Goal: Find specific page/section: Find specific page/section

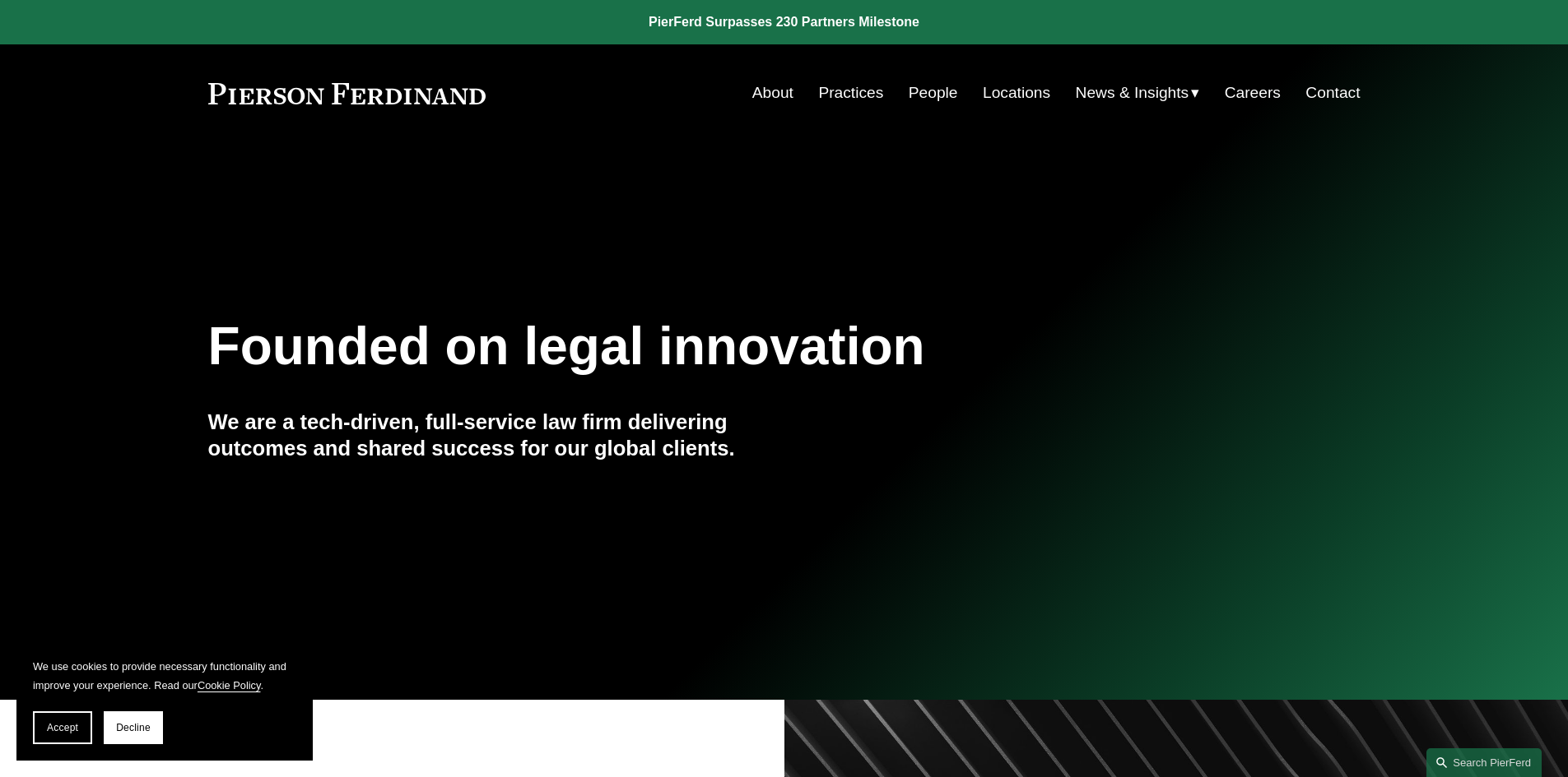
click at [998, 86] on link "Locations" at bounding box center [1016, 92] width 67 height 31
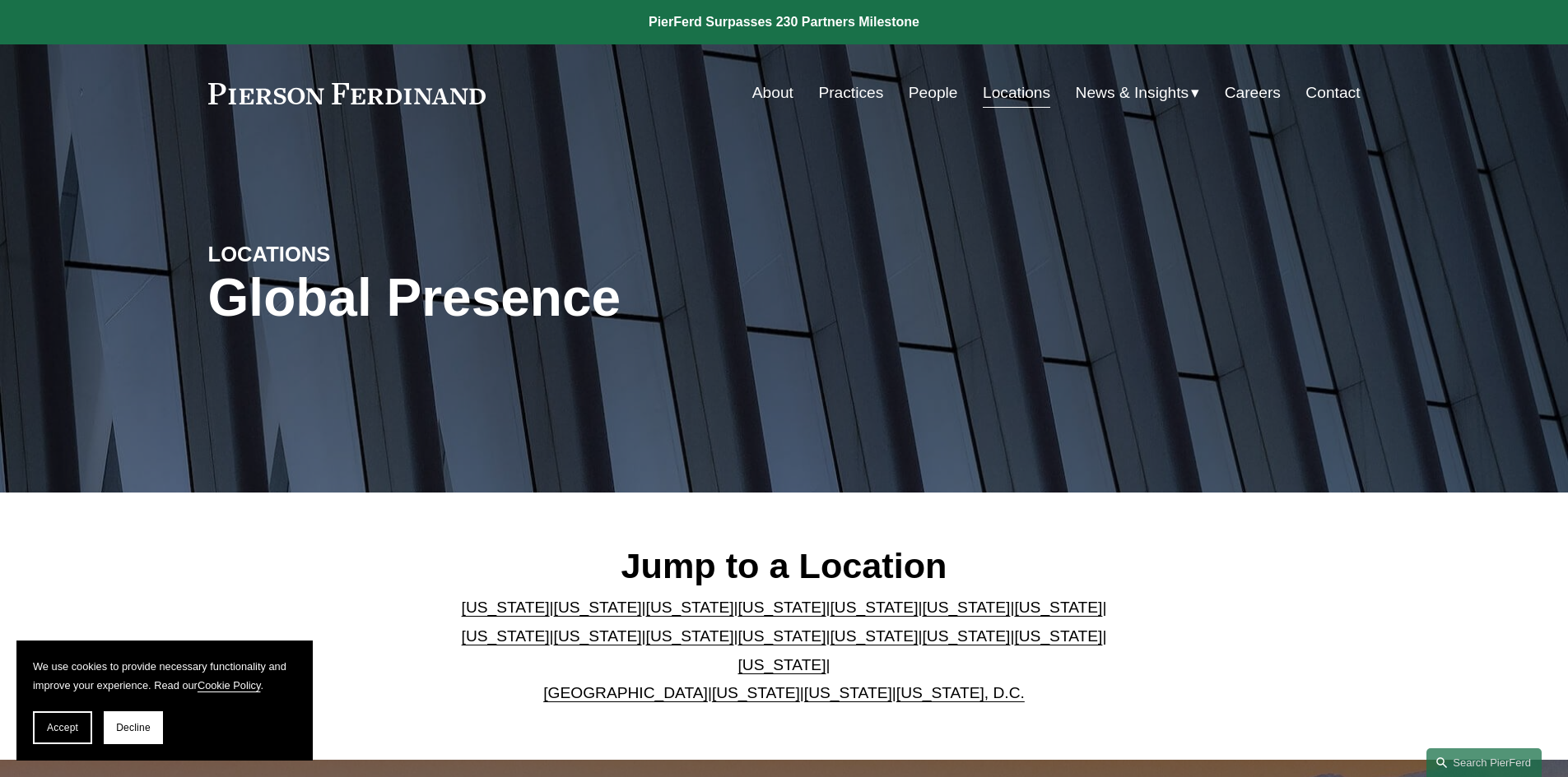
click at [929, 90] on link "People" at bounding box center [932, 92] width 49 height 31
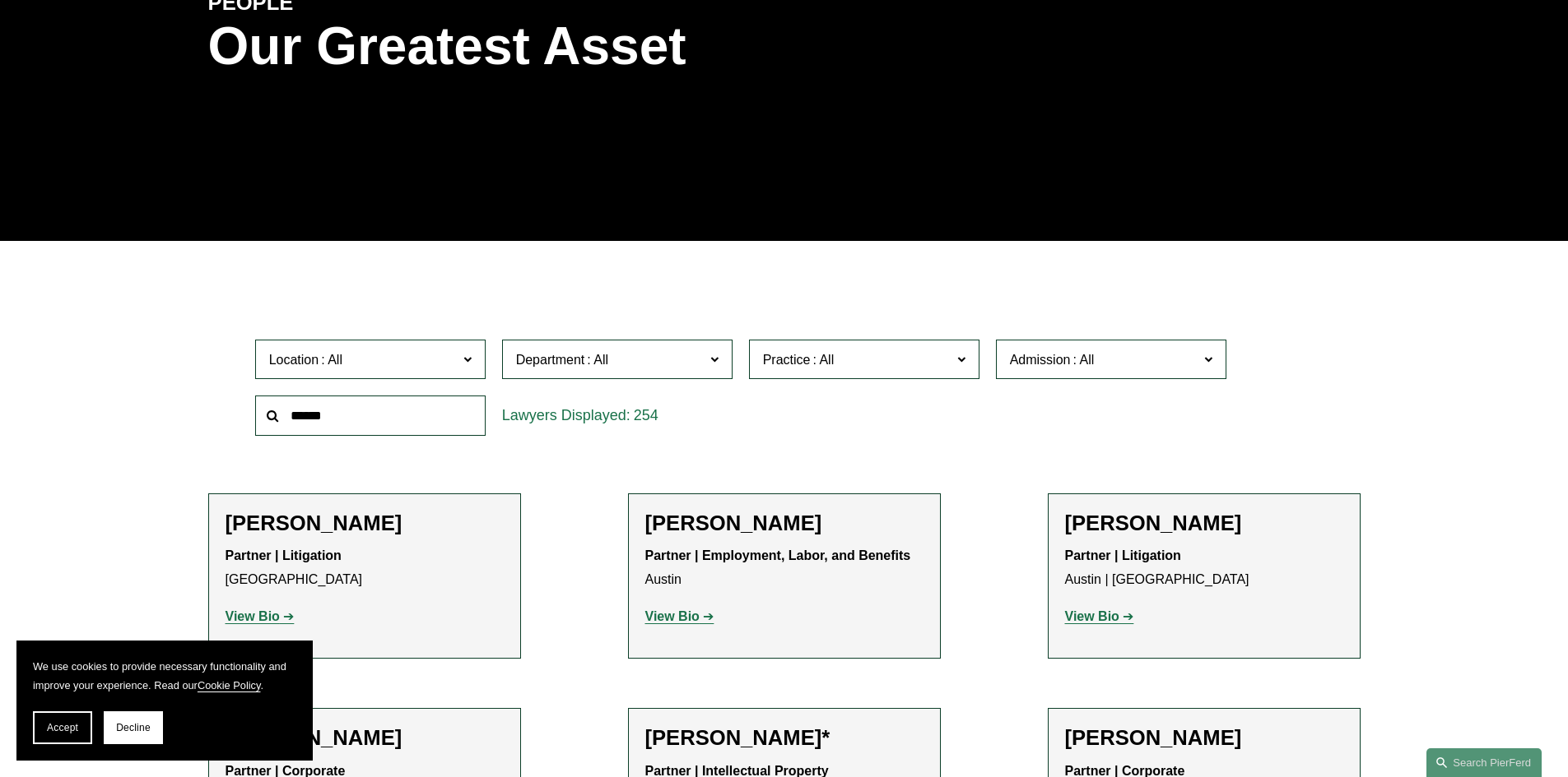
scroll to position [329, 0]
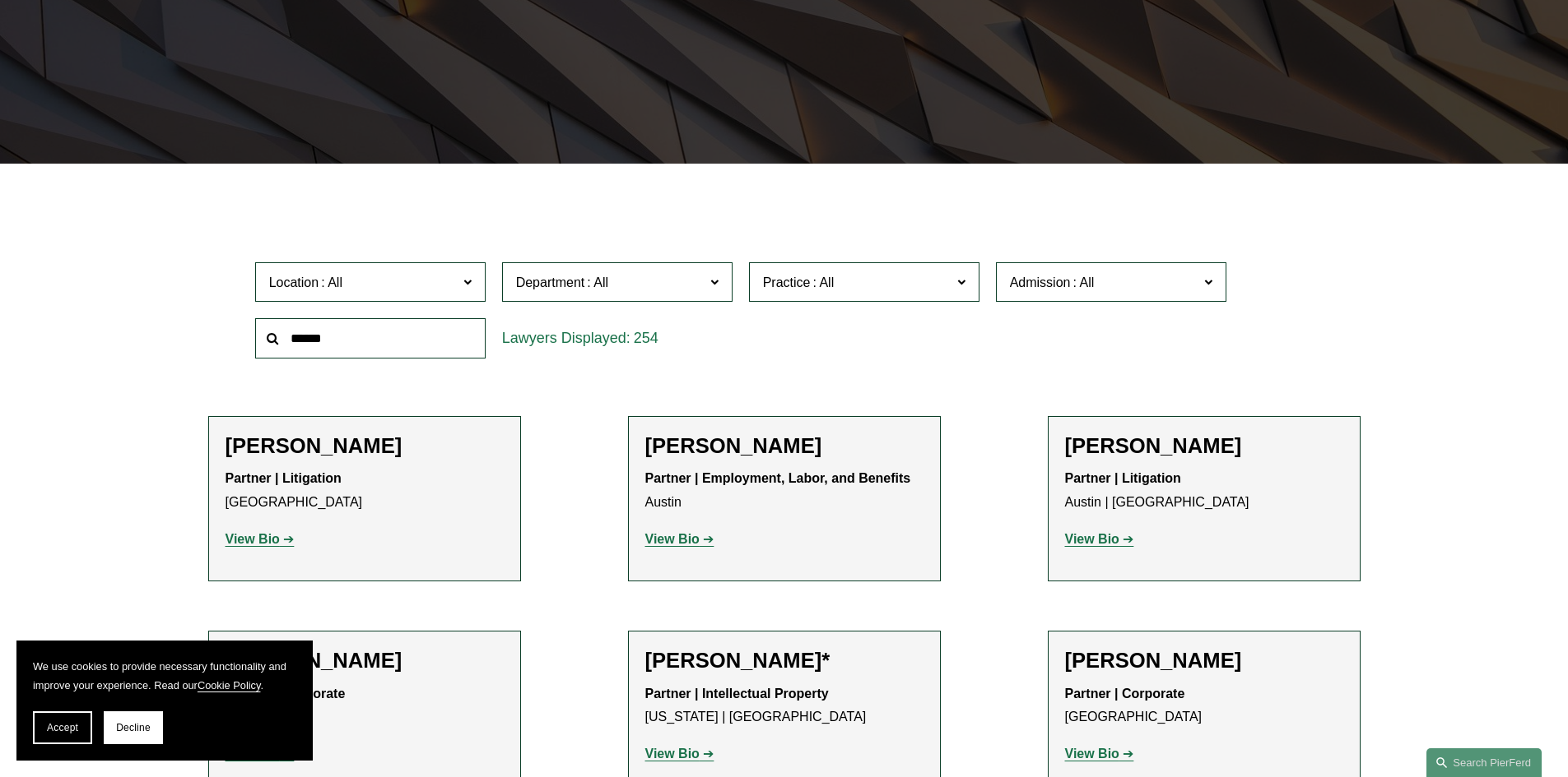
click at [459, 281] on label "Location" at bounding box center [370, 282] width 231 height 40
click at [0, 0] on link "[GEOGRAPHIC_DATA]" at bounding box center [0, 0] width 0 height 0
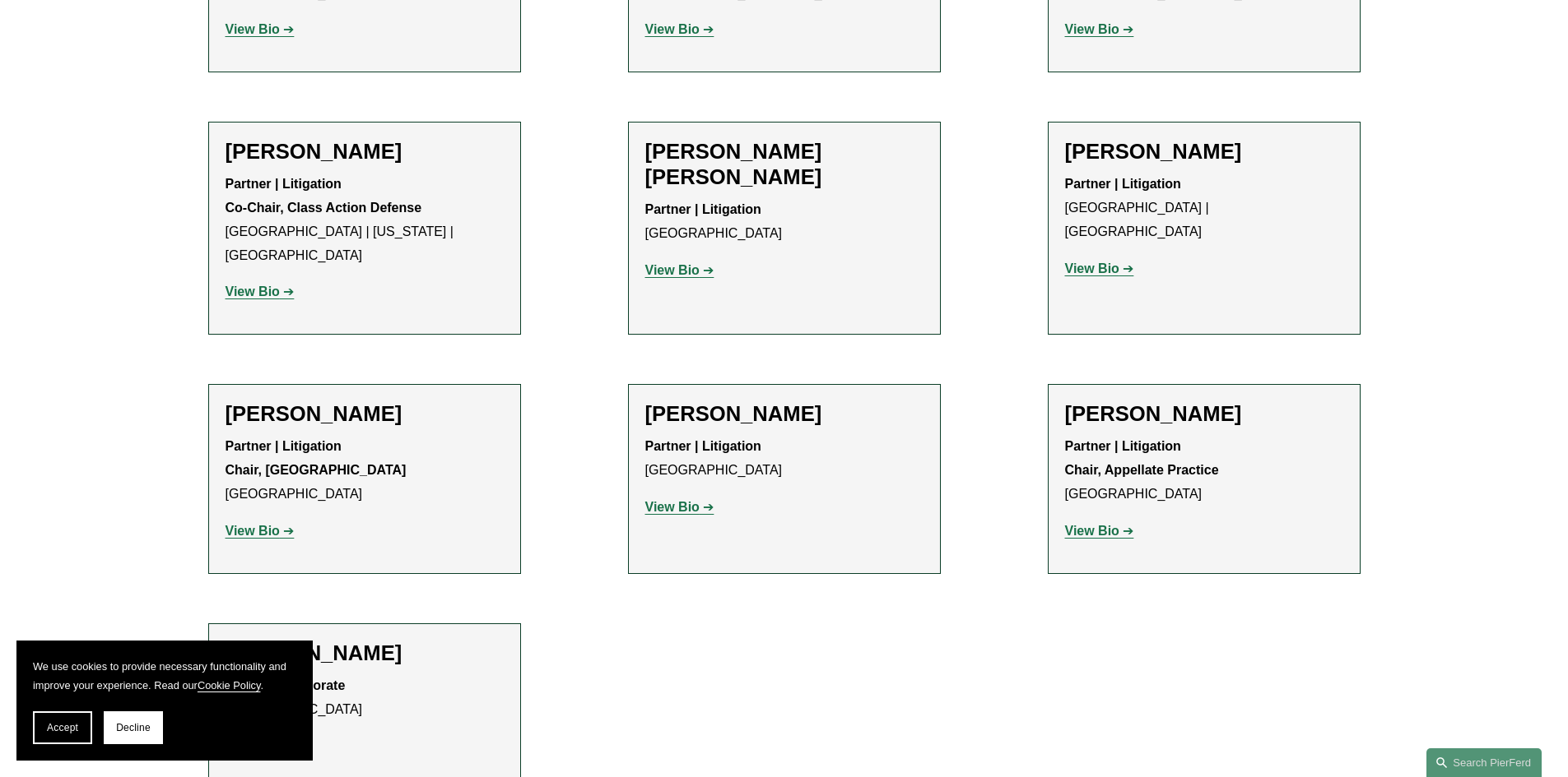
scroll to position [1398, 0]
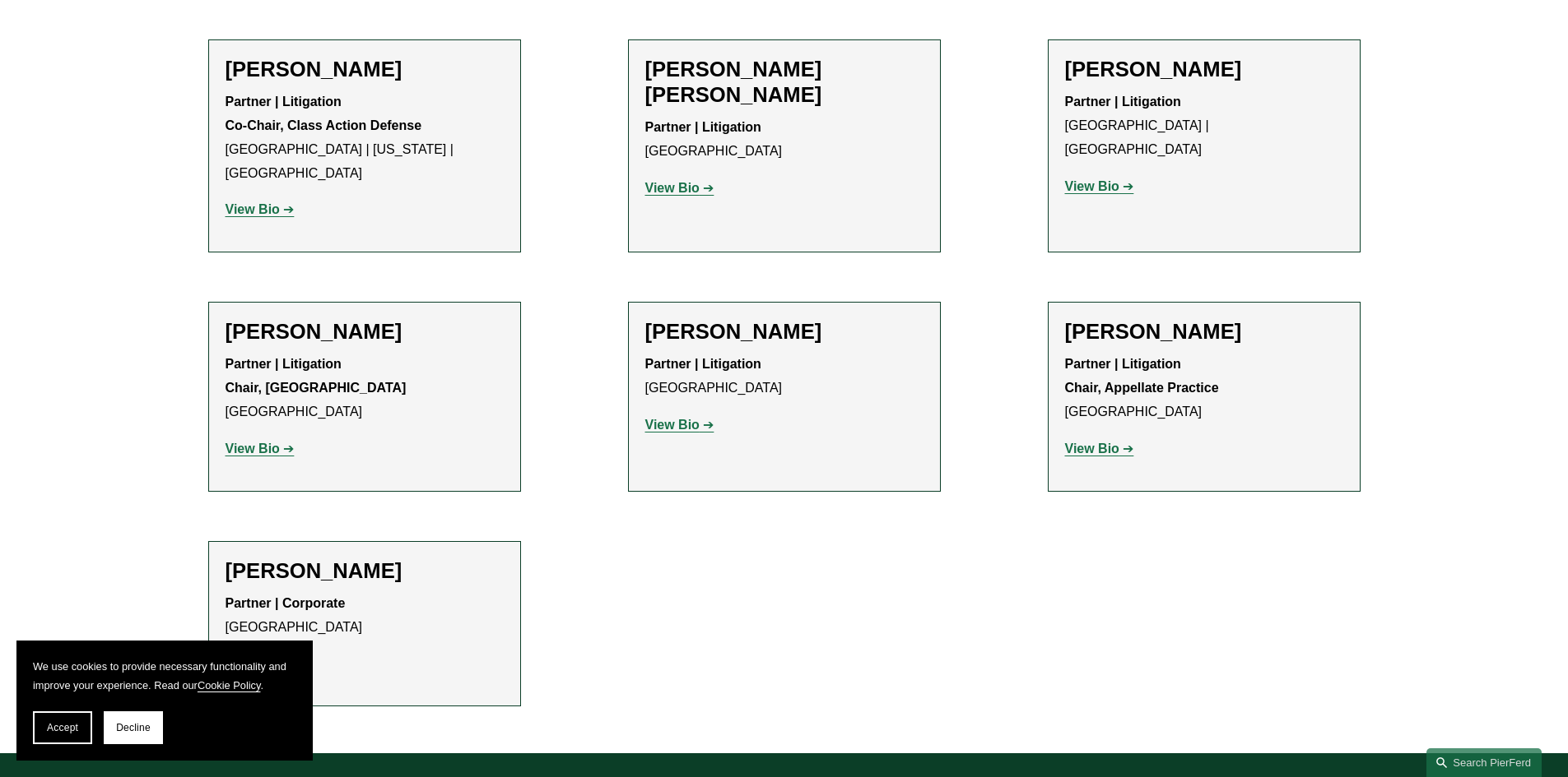
click at [1109, 442] on strong "View Bio" at bounding box center [1092, 448] width 55 height 14
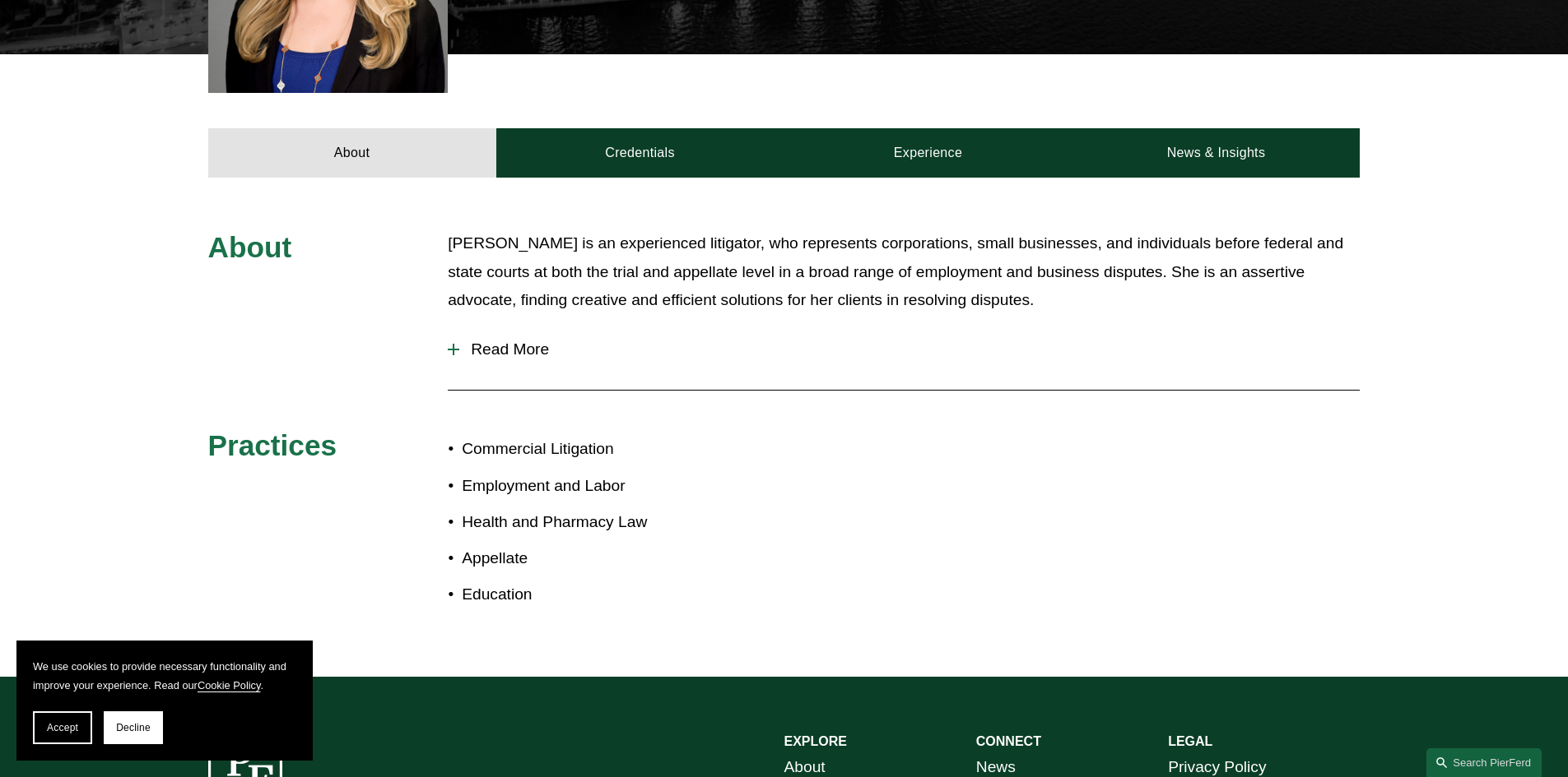
scroll to position [658, 0]
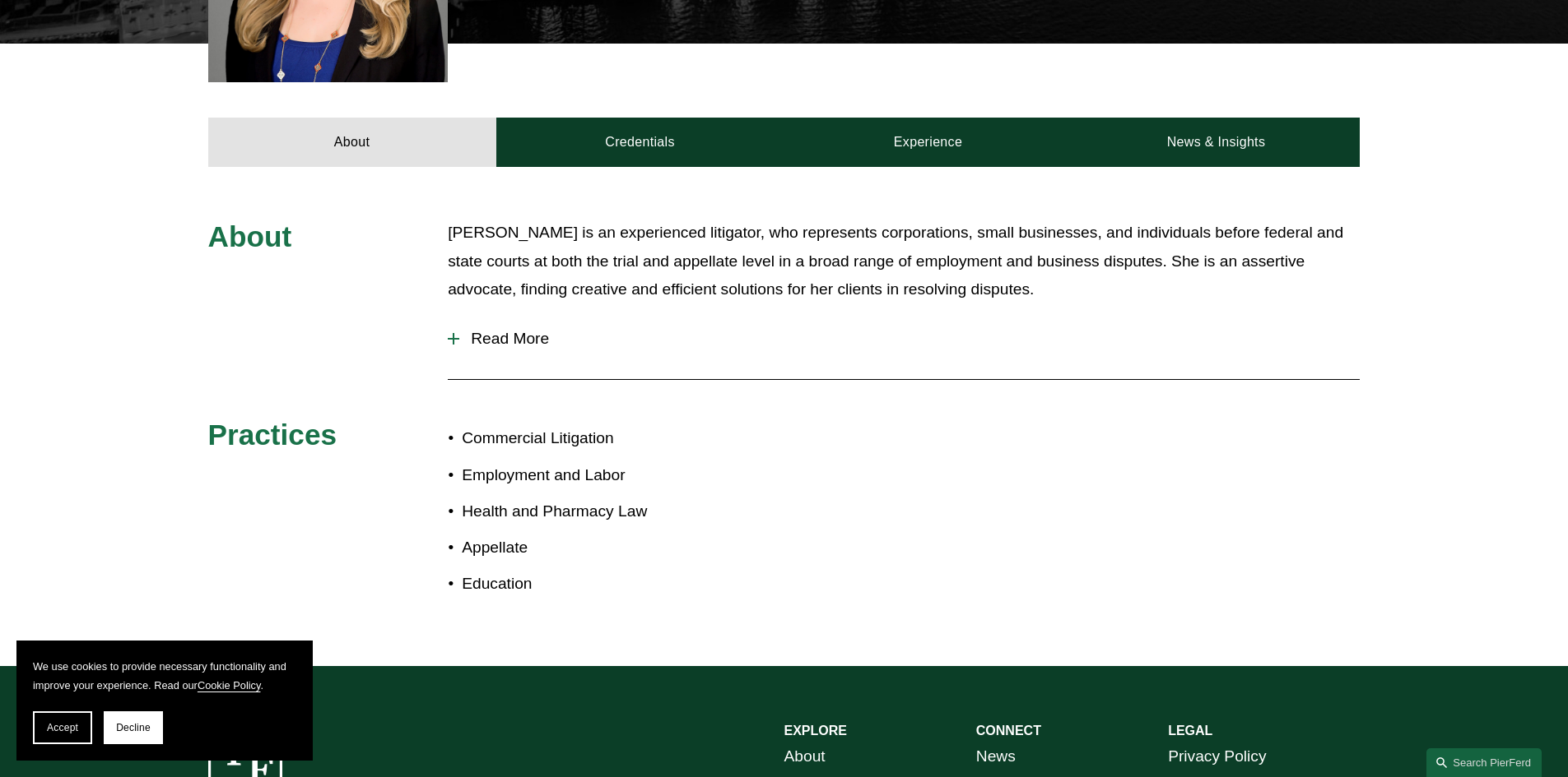
click at [523, 330] on span "Read More" at bounding box center [910, 339] width 901 height 18
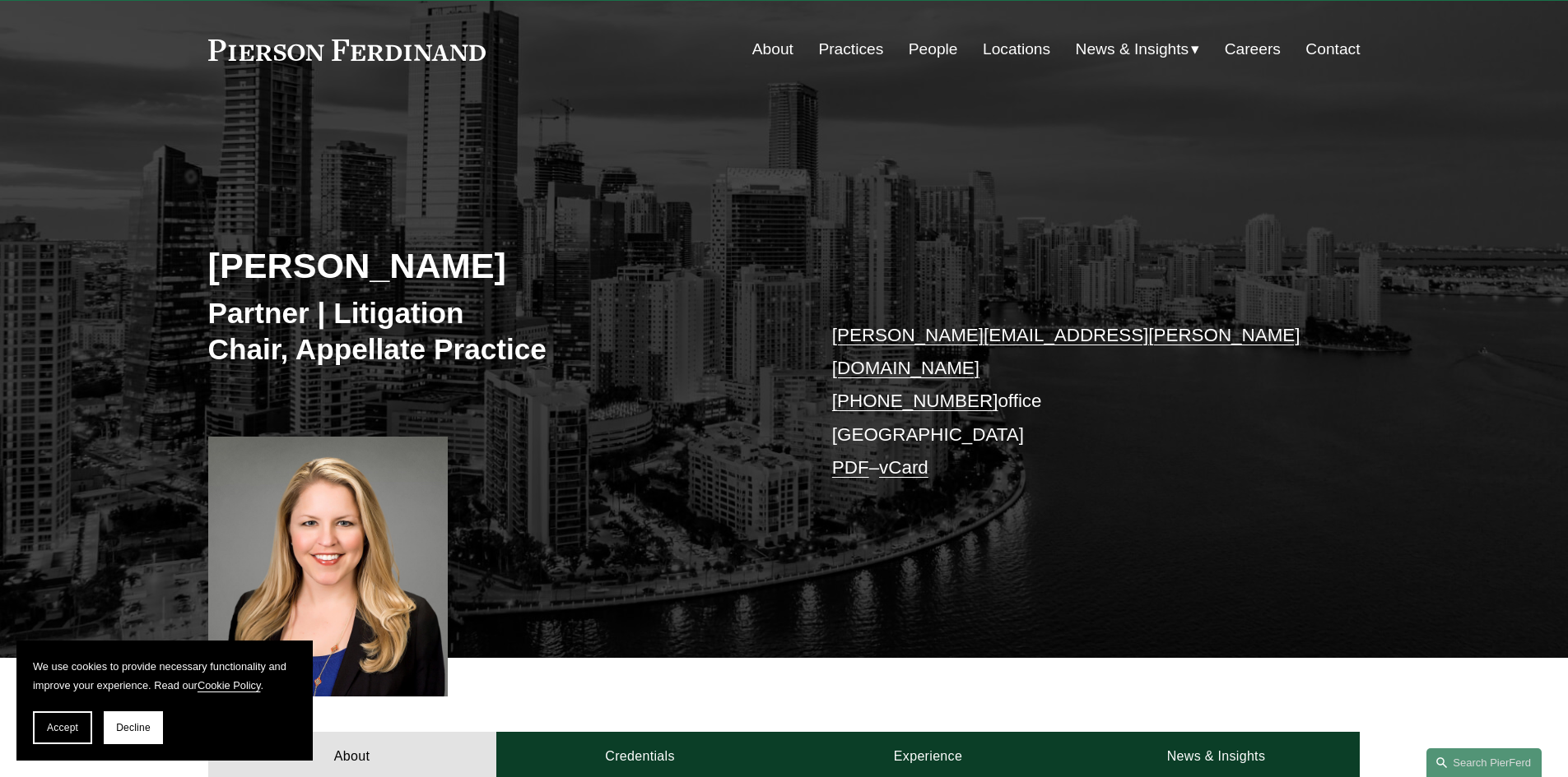
scroll to position [0, 0]
